Goal: Task Accomplishment & Management: Use online tool/utility

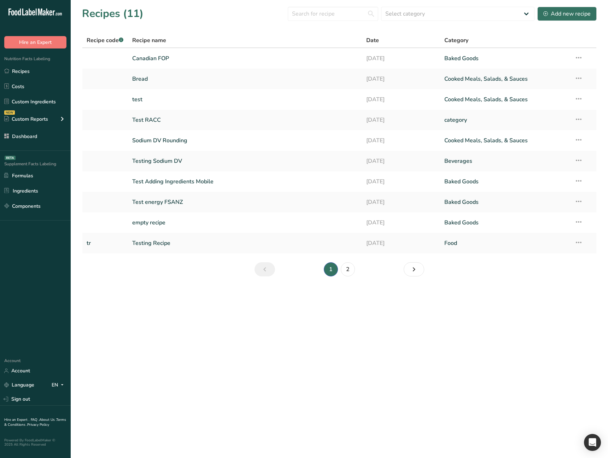
click at [199, 375] on main "Recipes (11) Select category All Baked Goods Beverages category Cooked Meals, S…" at bounding box center [304, 229] width 608 height 458
